Goal: Information Seeking & Learning: Learn about a topic

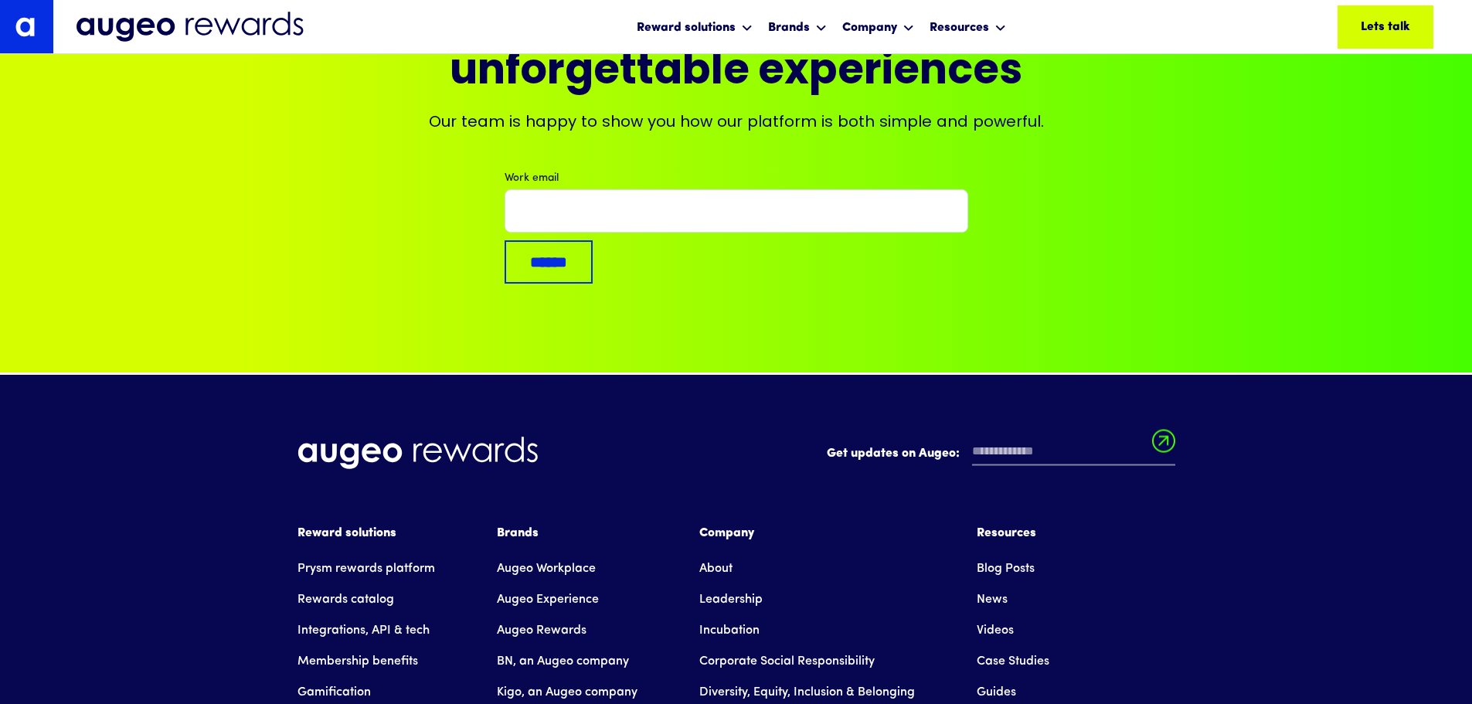
scroll to position [10336, 0]
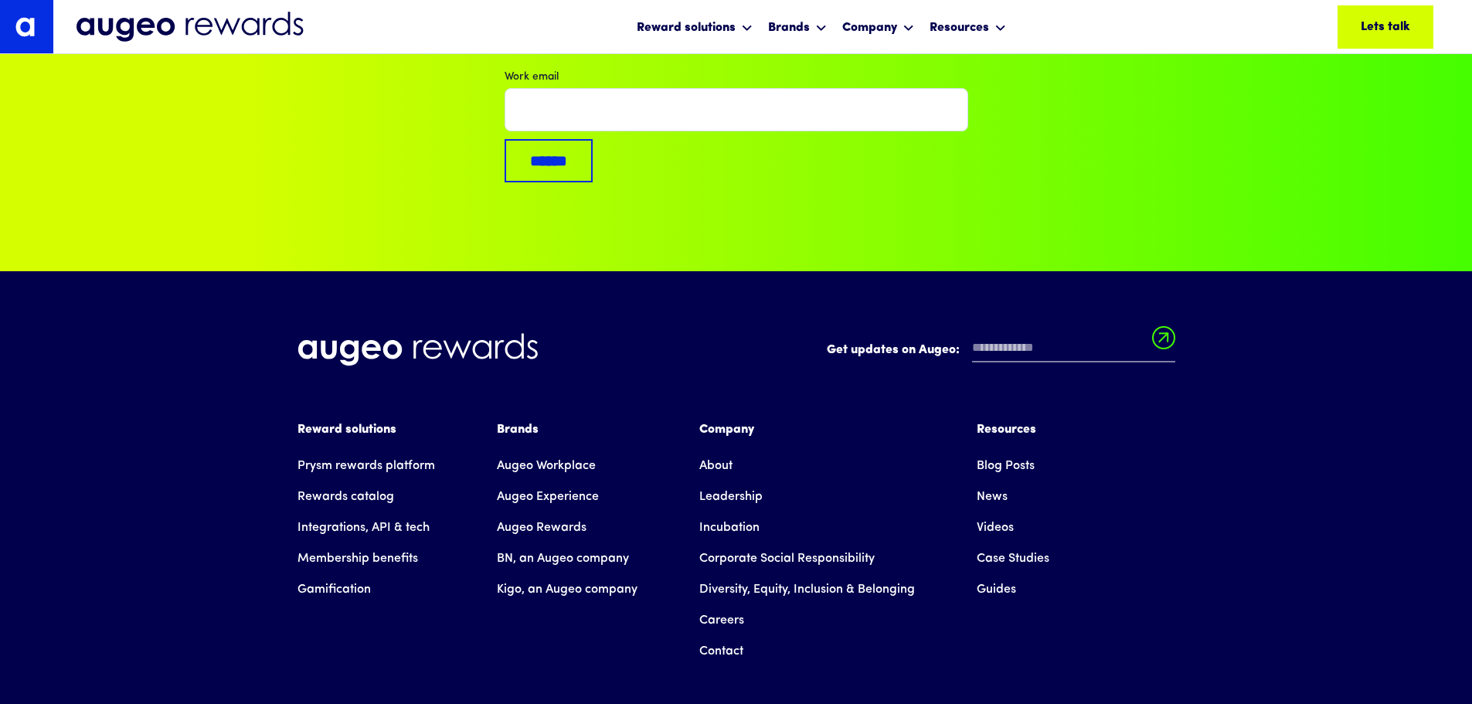
click at [399, 512] on link "Integrations, API & tech" at bounding box center [363, 527] width 132 height 31
